Goal: Go to known website: Go to known website

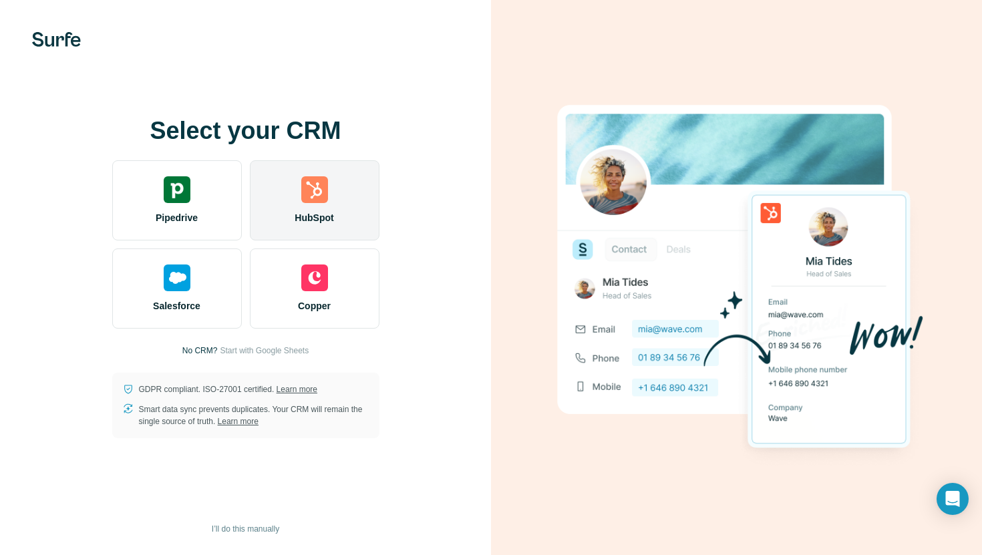
click at [311, 190] on img at bounding box center [314, 189] width 27 height 27
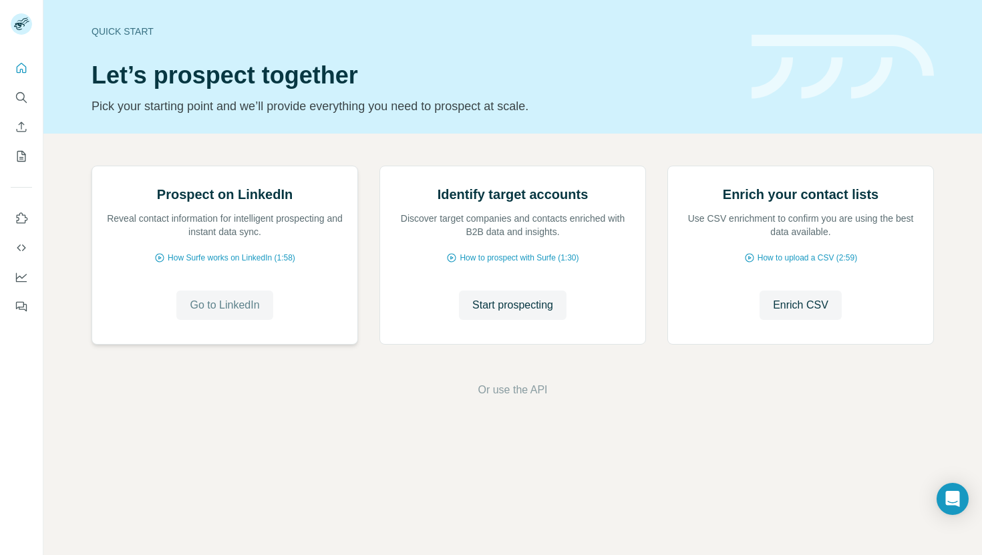
click at [222, 313] on span "Go to LinkedIn" at bounding box center [225, 305] width 70 height 16
